Goal: Task Accomplishment & Management: Manage account settings

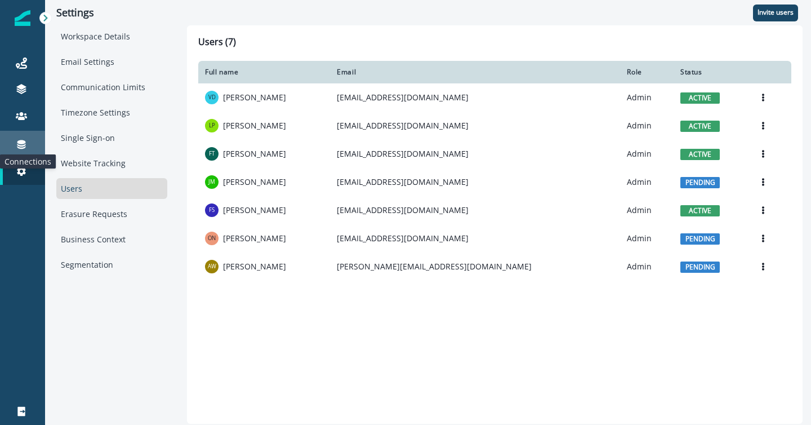
click at [19, 146] on icon at bounding box center [21, 144] width 11 height 11
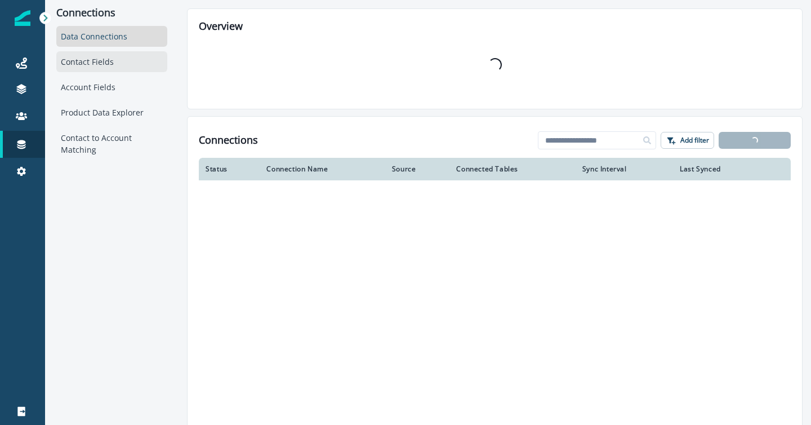
click at [90, 59] on div "Contact Fields" at bounding box center [111, 61] width 111 height 21
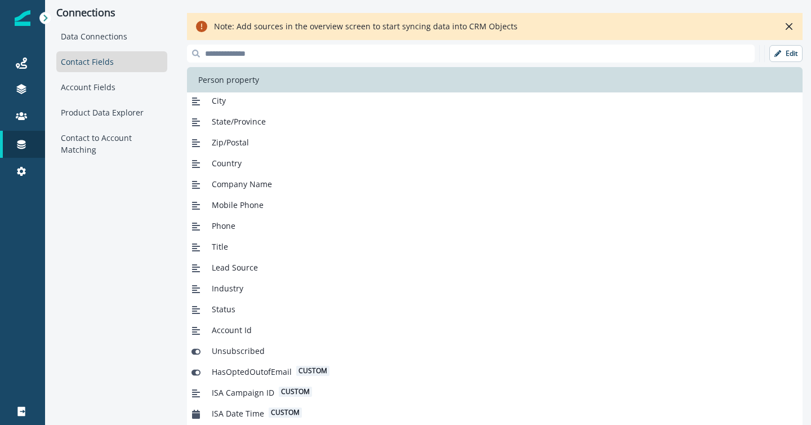
scroll to position [143, 0]
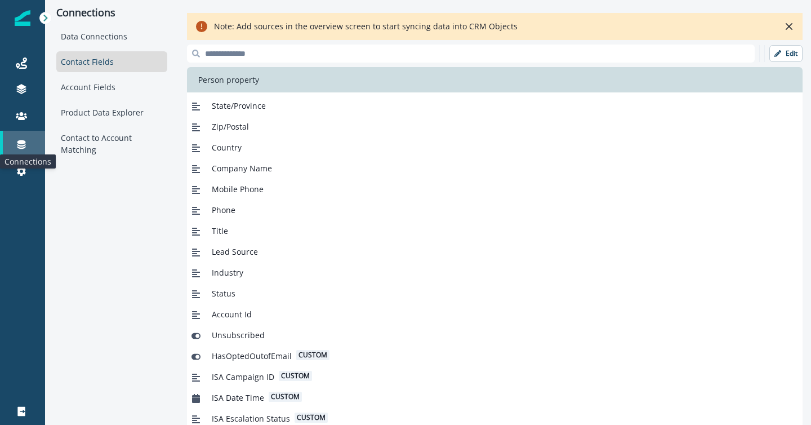
click at [20, 148] on icon at bounding box center [21, 144] width 8 height 9
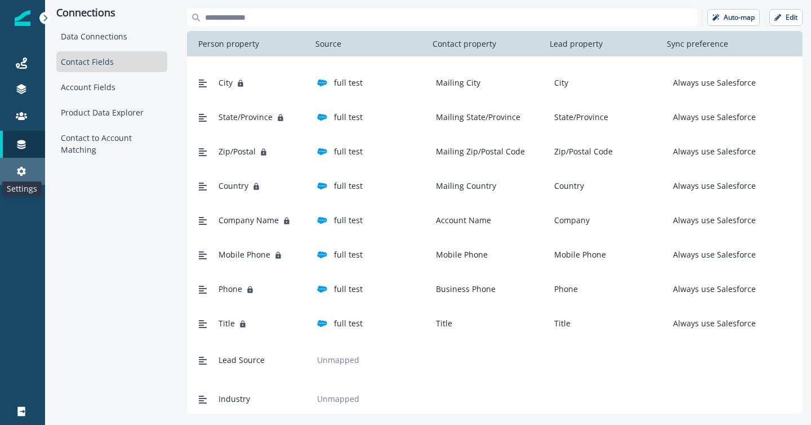
click at [17, 171] on icon at bounding box center [21, 171] width 11 height 11
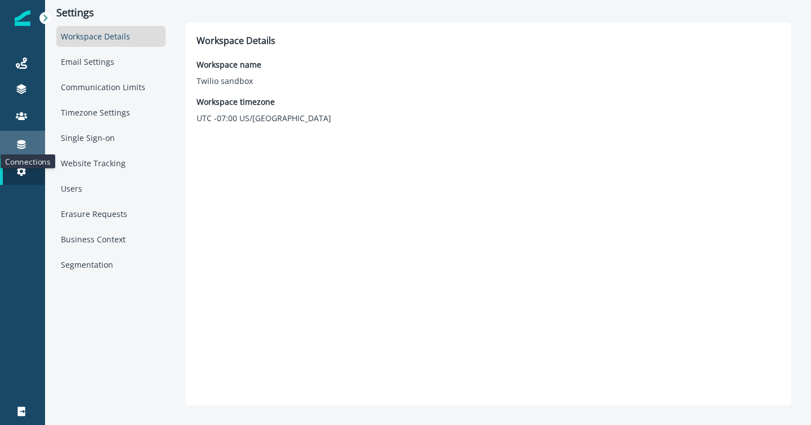
click at [25, 141] on icon at bounding box center [21, 144] width 8 height 9
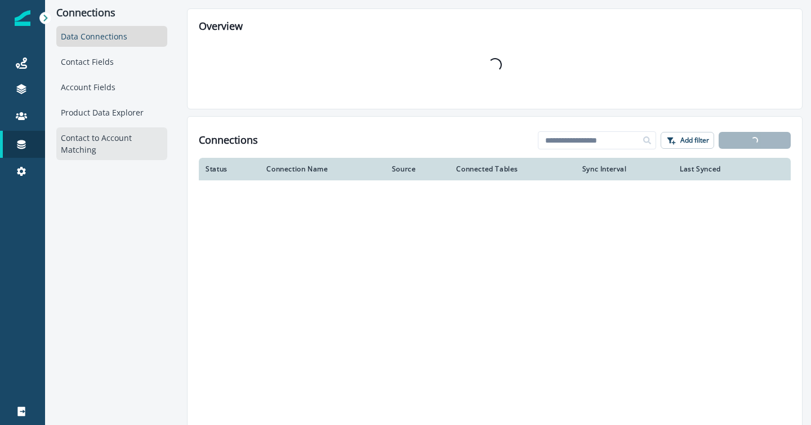
click at [104, 146] on div "Contact to Account Matching" at bounding box center [111, 143] width 111 height 33
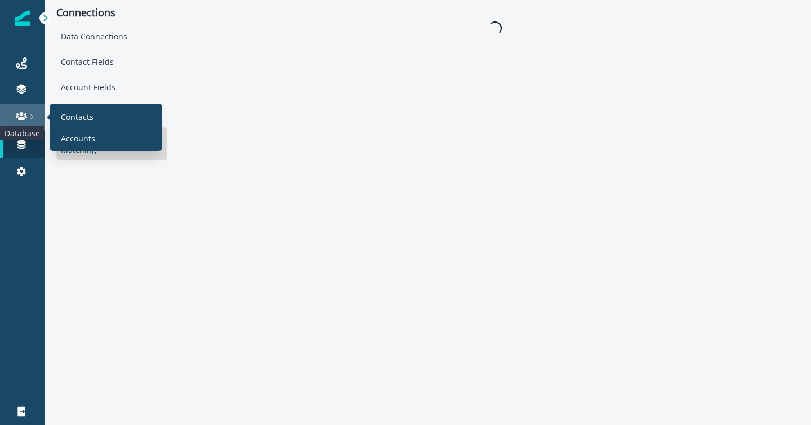
click at [17, 116] on icon at bounding box center [21, 116] width 11 height 8
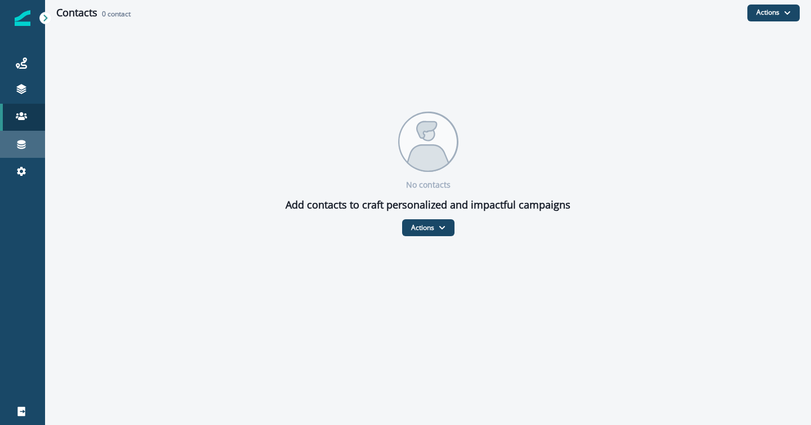
click at [23, 148] on icon at bounding box center [21, 144] width 8 height 9
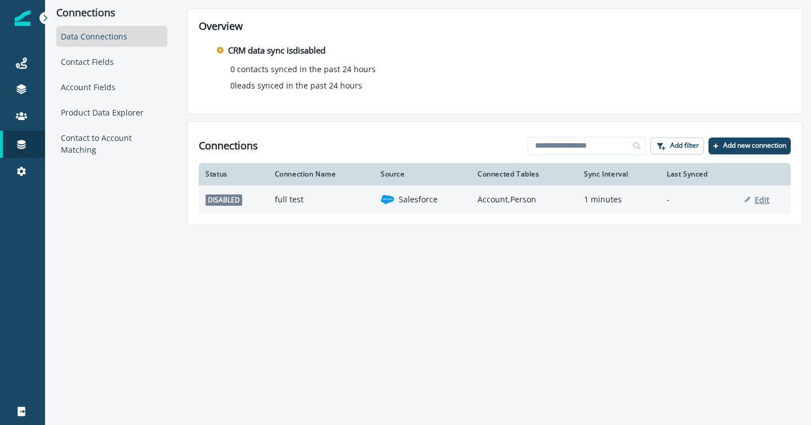
click at [761, 197] on p "Edit" at bounding box center [762, 199] width 15 height 11
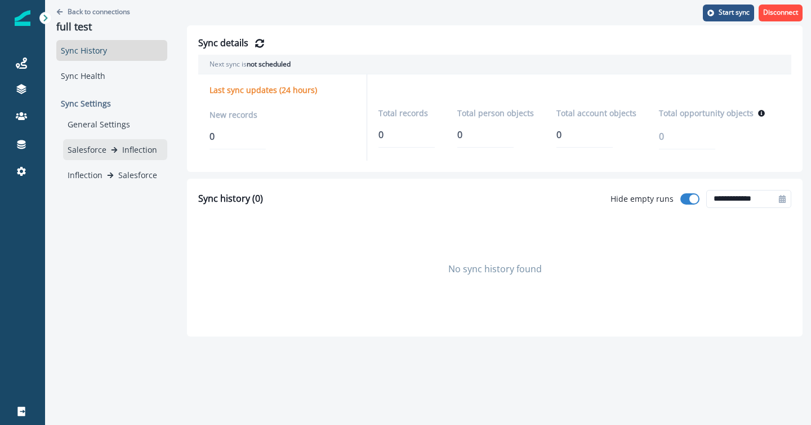
click at [141, 147] on p "Inflection" at bounding box center [139, 150] width 35 height 12
